Goal: Transaction & Acquisition: Purchase product/service

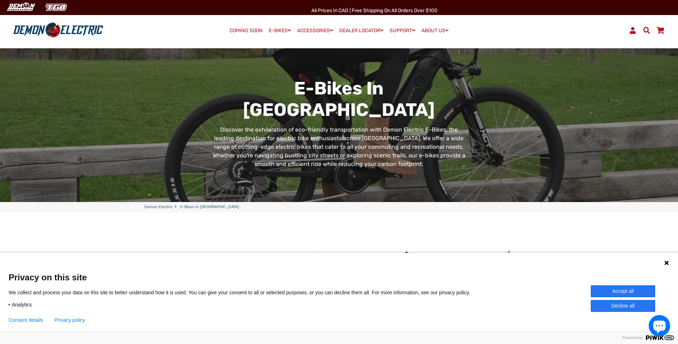
click at [646, 28] on span at bounding box center [646, 30] width 9 height 7
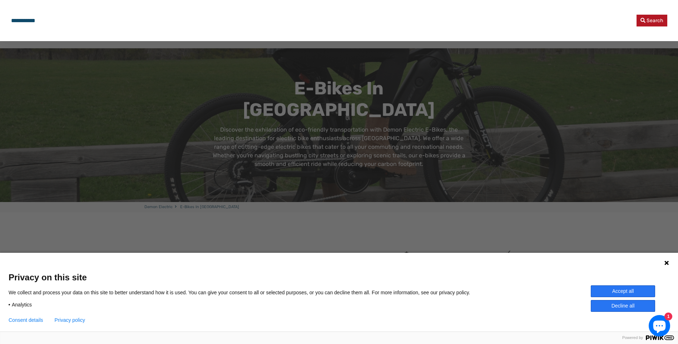
type input "**********"
click at [636, 15] on button "Search" at bounding box center [651, 21] width 31 height 12
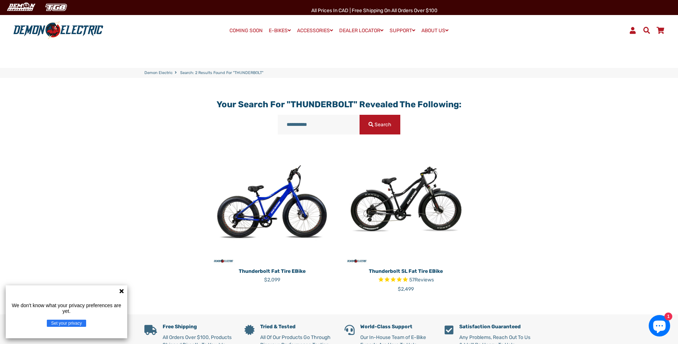
click at [417, 202] on img at bounding box center [405, 203] width 123 height 123
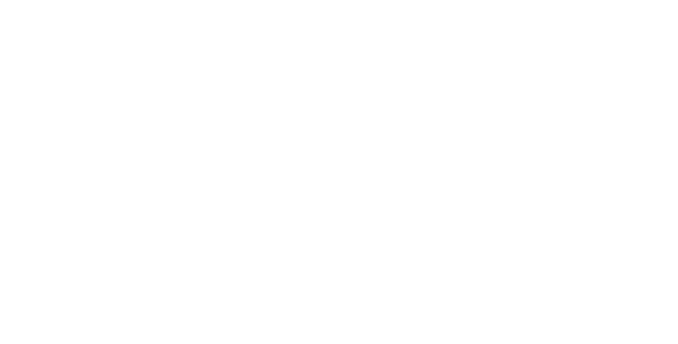
select select "******"
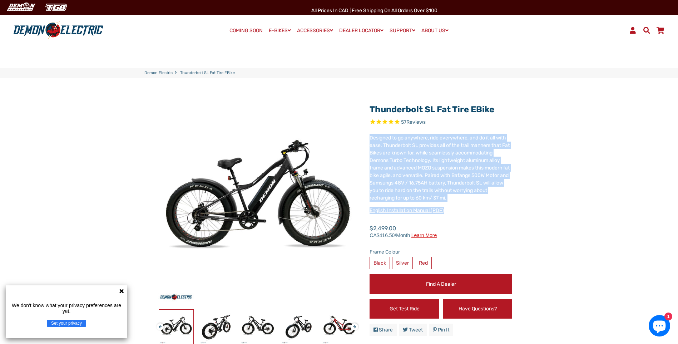
drag, startPoint x: 367, startPoint y: 136, endPoint x: 493, endPoint y: 202, distance: 141.7
click at [493, 202] on div "Thunderbolt SL Fat Tire eBike 57 Reviews X Fill out the form below to get the l…" at bounding box center [435, 221] width 153 height 245
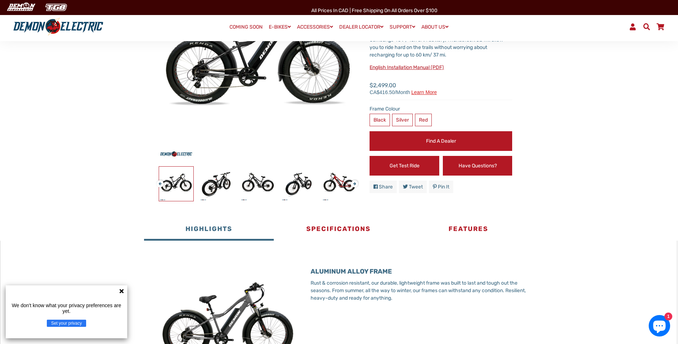
scroll to position [214, 0]
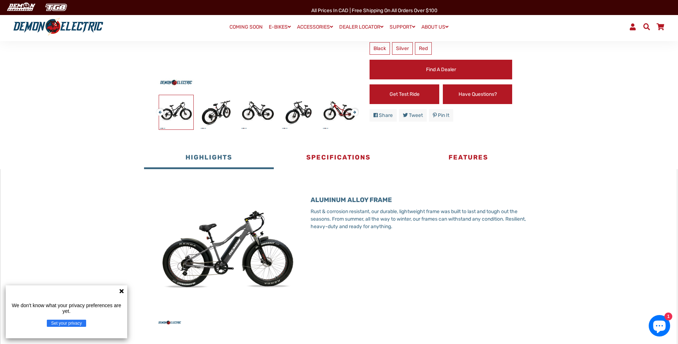
click at [120, 288] on icon at bounding box center [122, 291] width 6 height 6
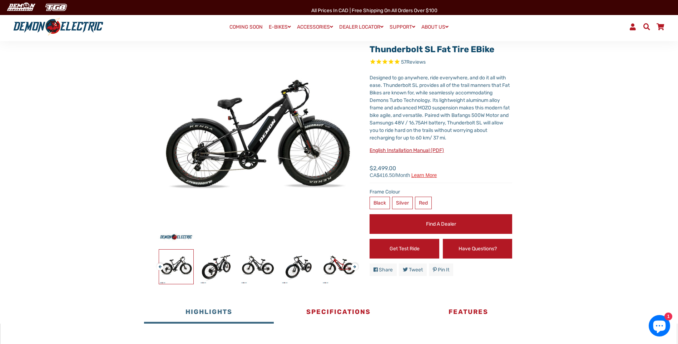
scroll to position [0, 0]
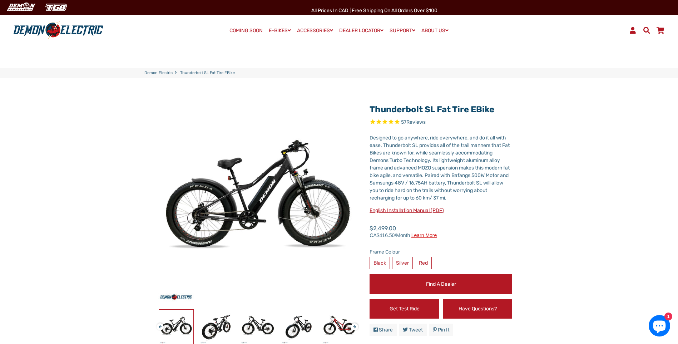
click at [429, 281] on link "Find a Dealer" at bounding box center [440, 284] width 143 height 20
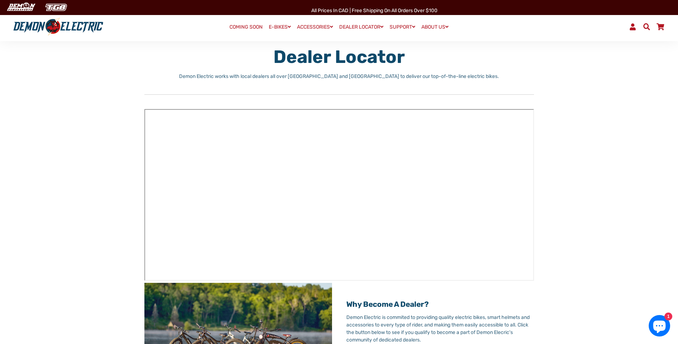
scroll to position [143, 0]
